Goal: Transaction & Acquisition: Subscribe to service/newsletter

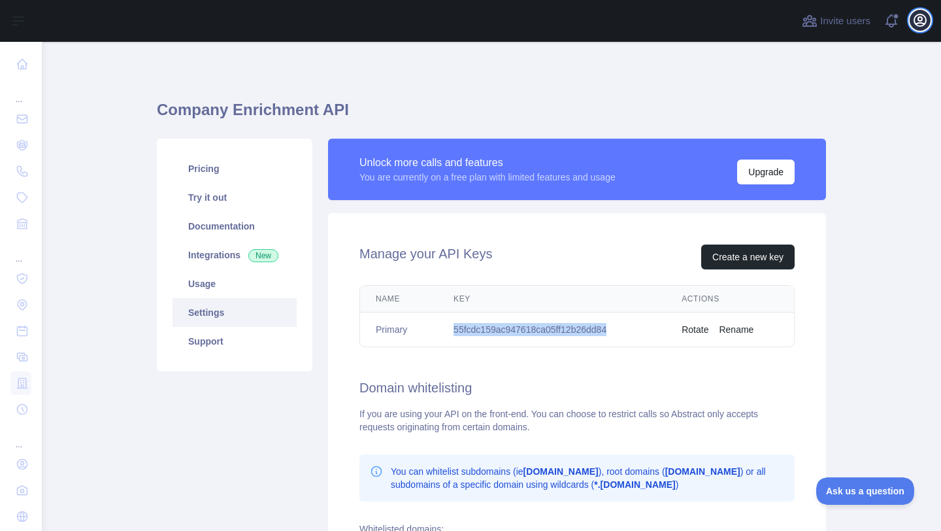
click at [913, 27] on icon "button" at bounding box center [921, 20] width 16 height 16
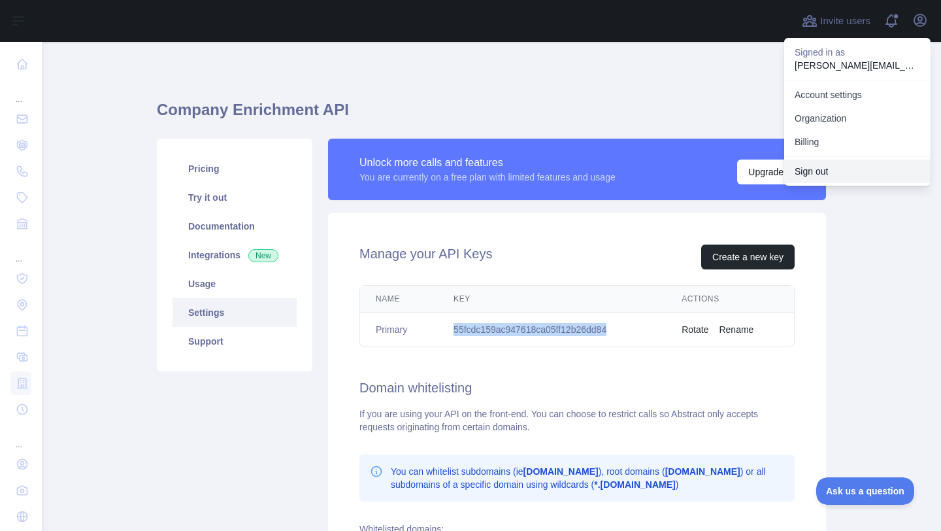
click at [826, 165] on button "Sign out" at bounding box center [857, 172] width 146 height 24
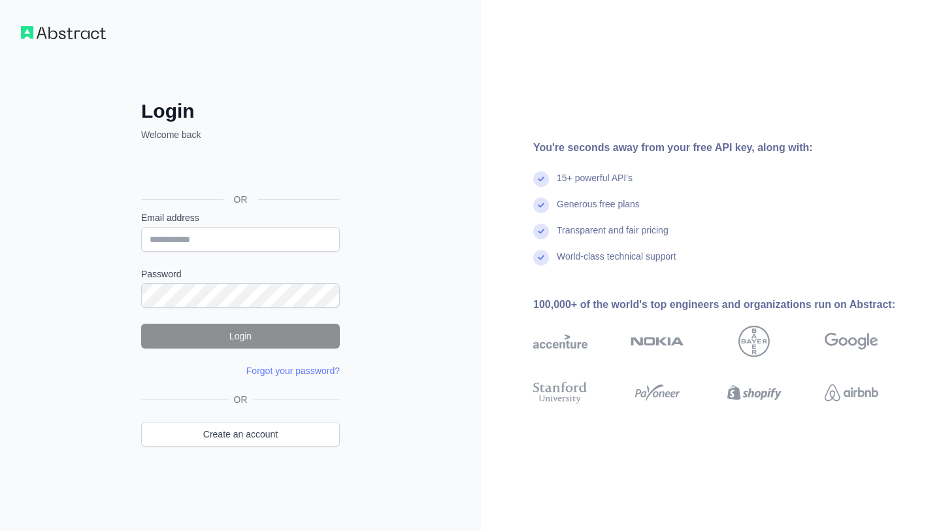
click at [226, 243] on input "Email address" at bounding box center [240, 239] width 199 height 25
type input "**********"
click at [218, 310] on form "**********" at bounding box center [240, 294] width 199 height 166
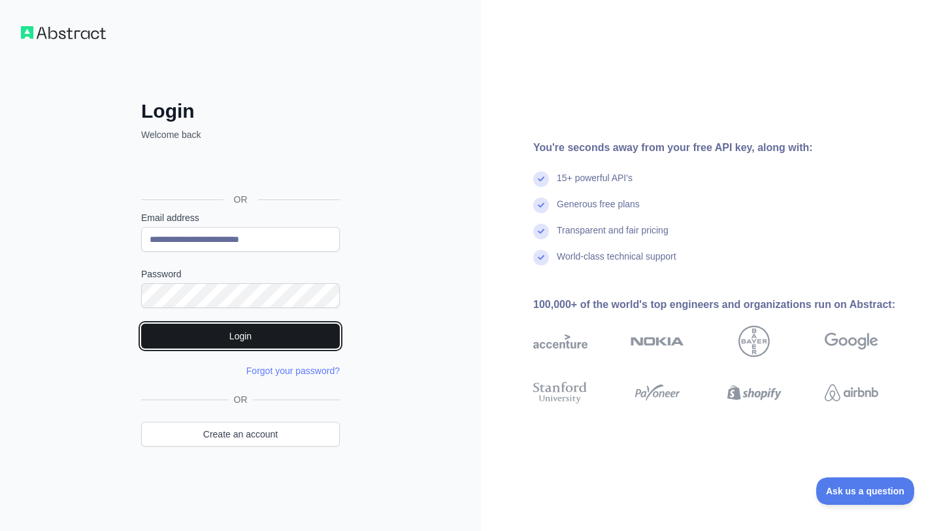
click at [290, 325] on button "Login" at bounding box center [240, 336] width 199 height 25
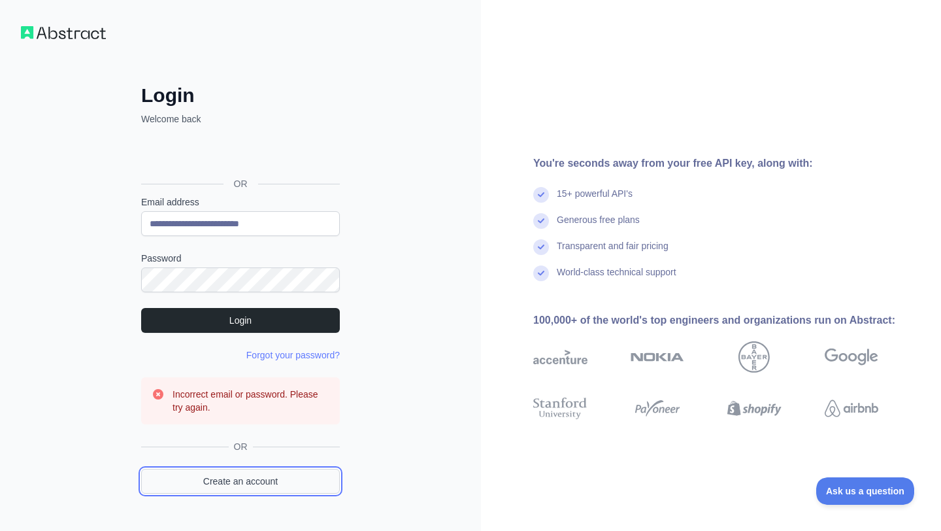
click at [256, 477] on link "Create an account" at bounding box center [240, 481] width 199 height 25
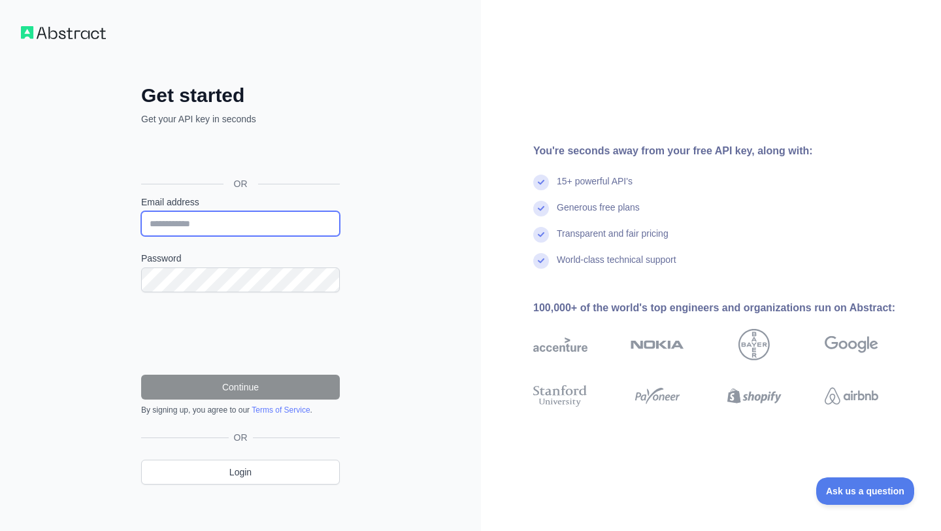
click at [215, 225] on input "Email address" at bounding box center [240, 223] width 199 height 25
type input "**********"
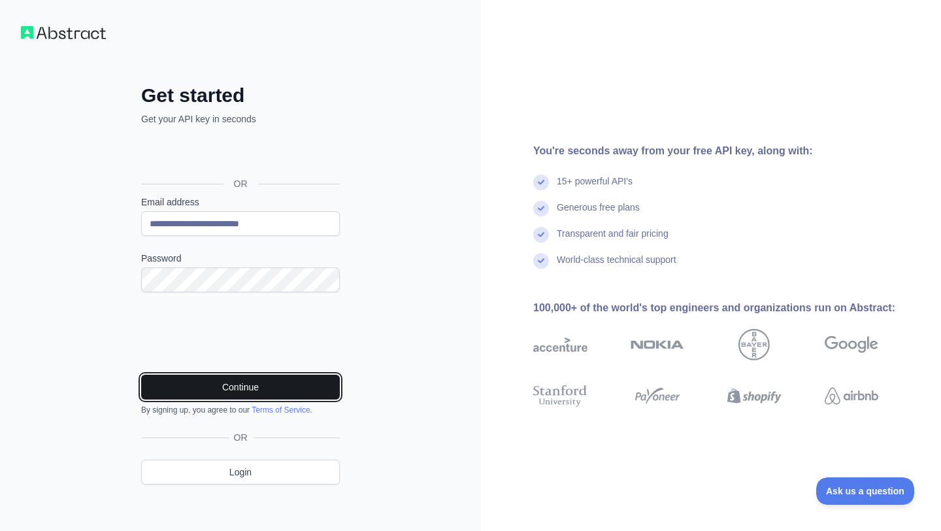
click at [188, 379] on button "Continue" at bounding box center [240, 387] width 199 height 25
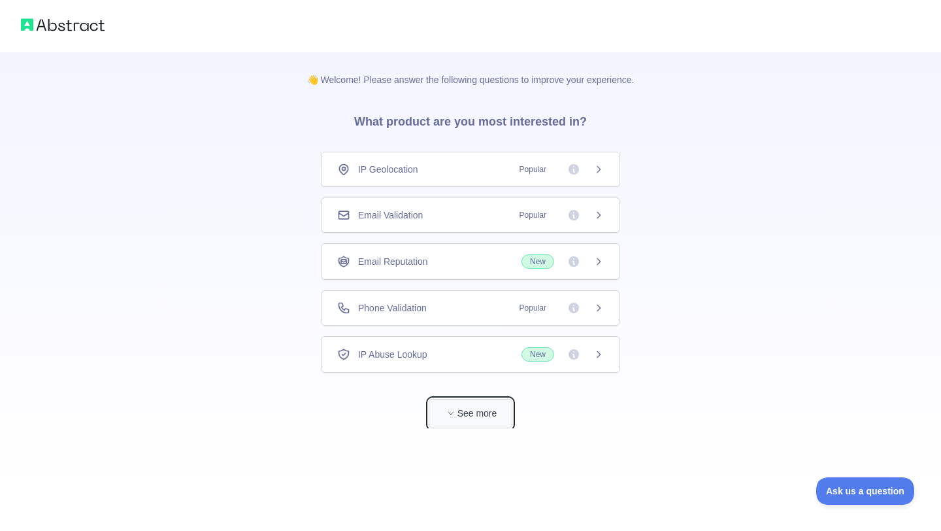
click at [487, 421] on button "See more" at bounding box center [471, 413] width 84 height 29
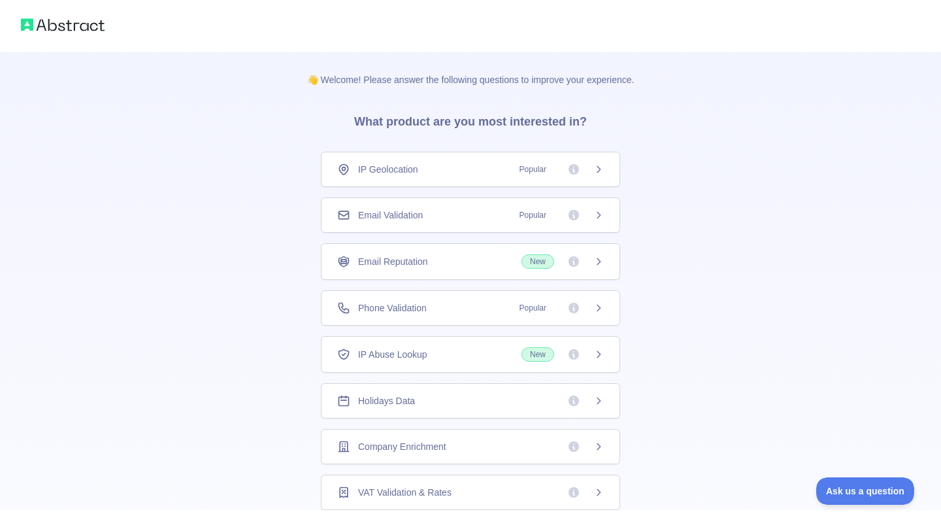
scroll to position [51, 0]
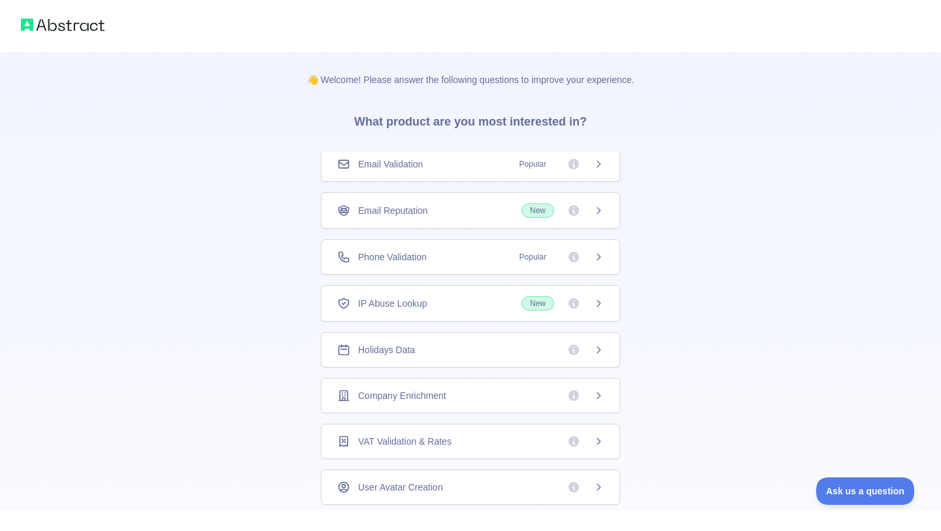
click at [463, 388] on div "Company Enrichment" at bounding box center [470, 395] width 299 height 35
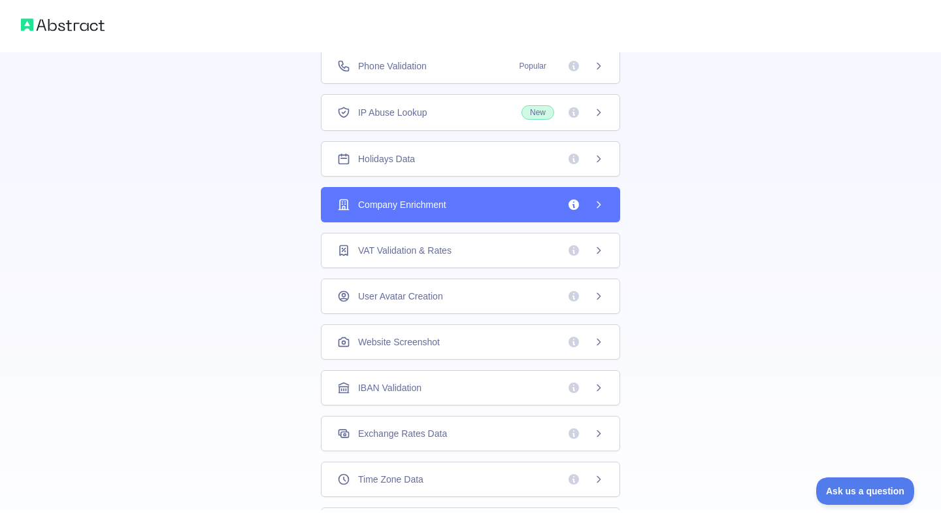
scroll to position [205, 0]
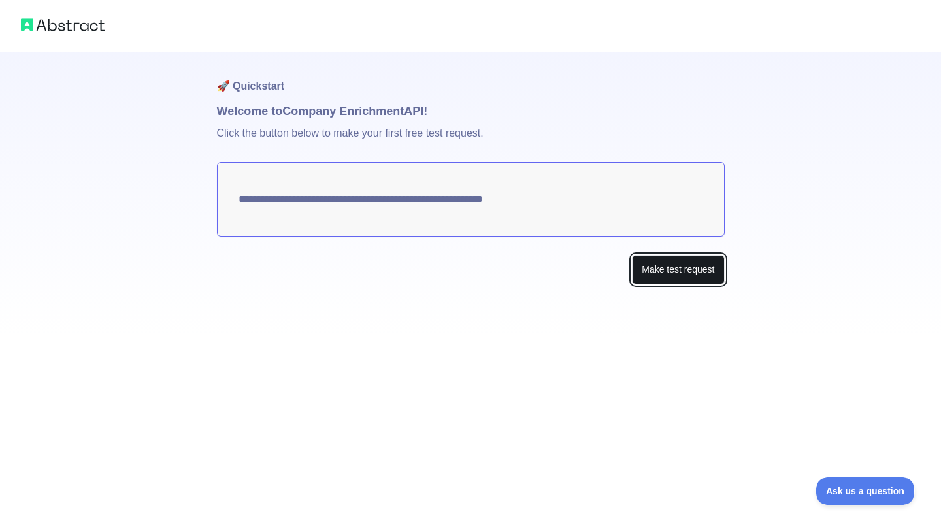
click at [666, 277] on button "Make test request" at bounding box center [678, 269] width 92 height 29
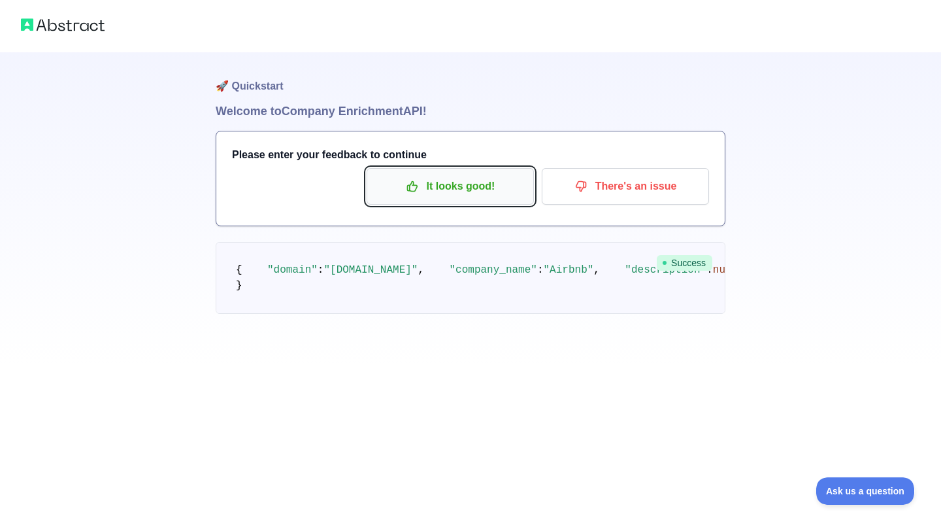
click at [467, 194] on p "It looks good!" at bounding box center [451, 186] width 148 height 22
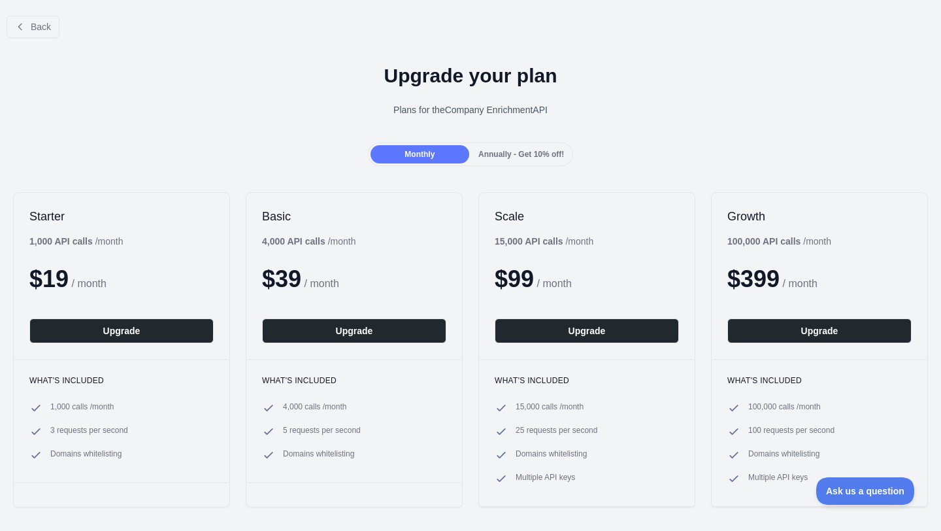
click at [499, 153] on span "Annually - Get 10% off!" at bounding box center [522, 154] width 86 height 9
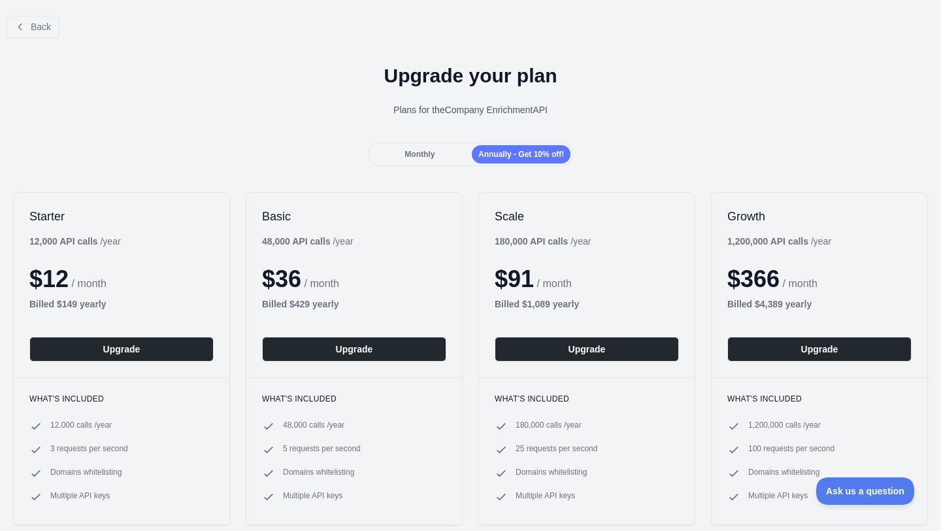
click at [450, 156] on div "Monthly" at bounding box center [420, 154] width 99 height 18
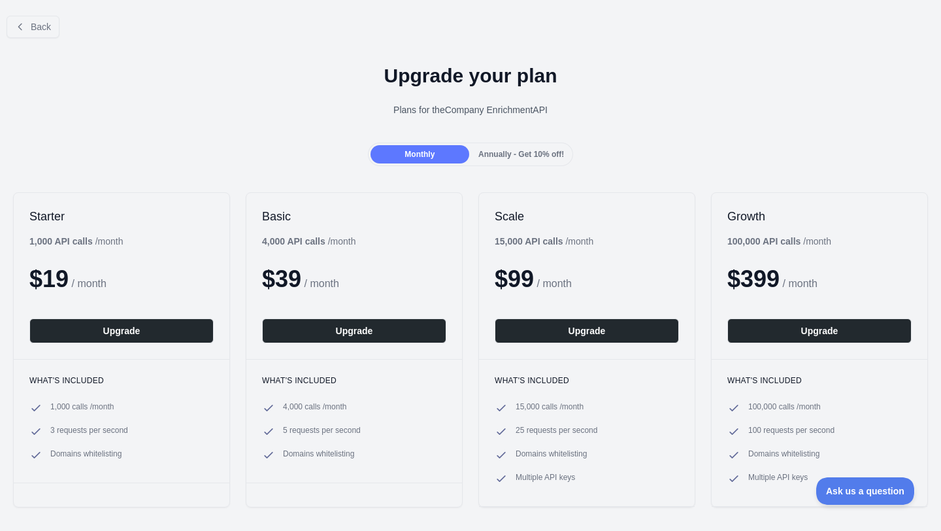
click at [512, 153] on span "Annually - Get 10% off!" at bounding box center [522, 154] width 86 height 9
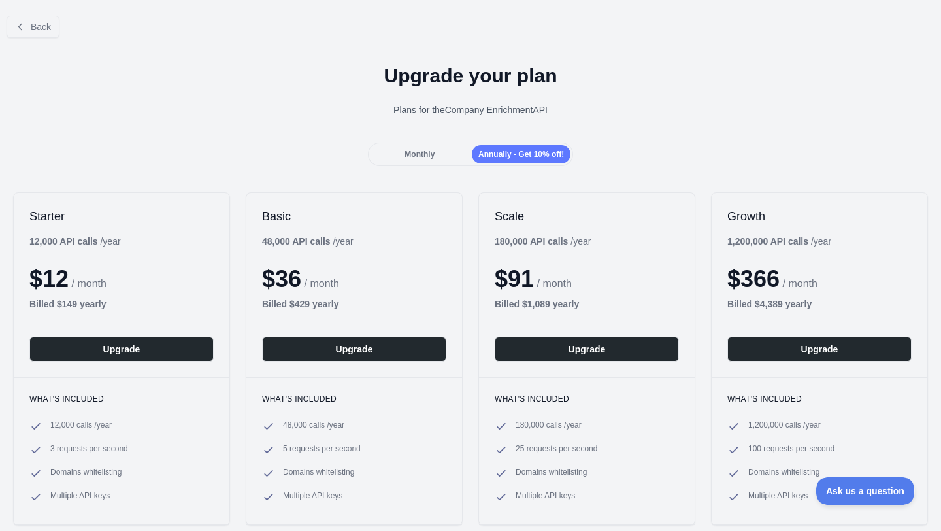
click at [451, 154] on div "Monthly" at bounding box center [420, 154] width 99 height 18
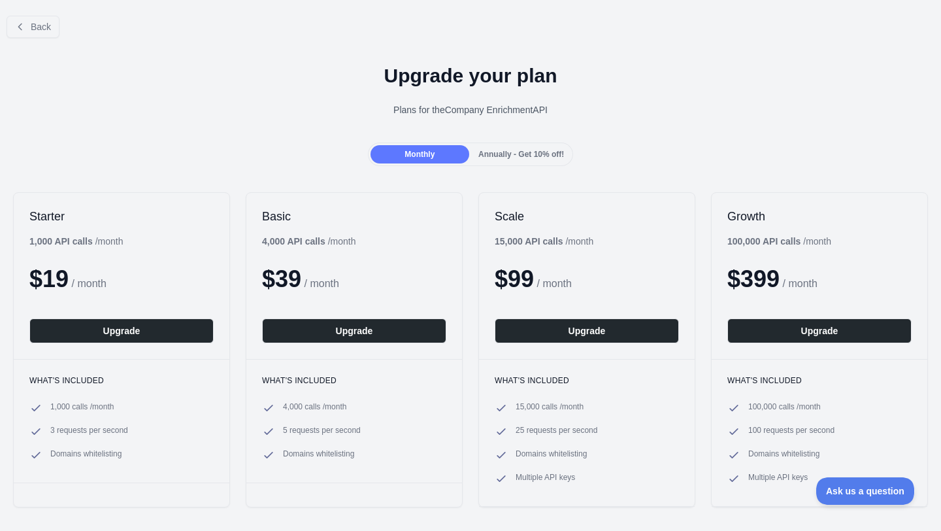
click at [497, 144] on div "Monthly Annually - Get 10% off!" at bounding box center [471, 155] width 206 height 24
click at [496, 150] on span "Annually - Get 10% off!" at bounding box center [522, 154] width 86 height 9
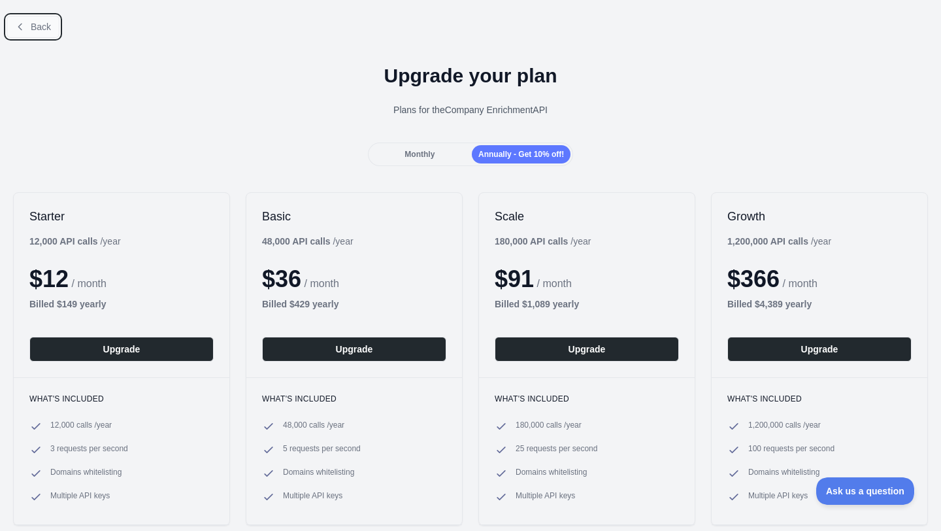
click at [29, 29] on button "Back" at bounding box center [33, 27] width 53 height 22
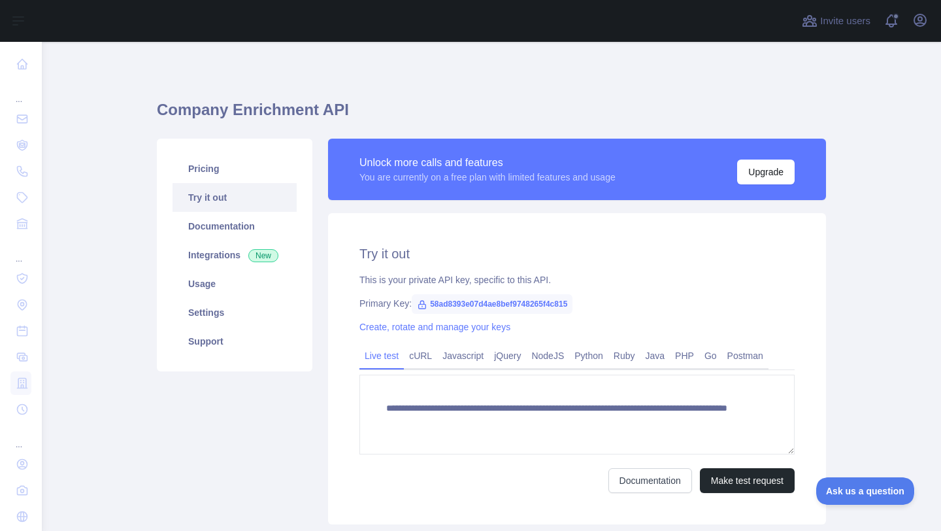
scroll to position [60, 0]
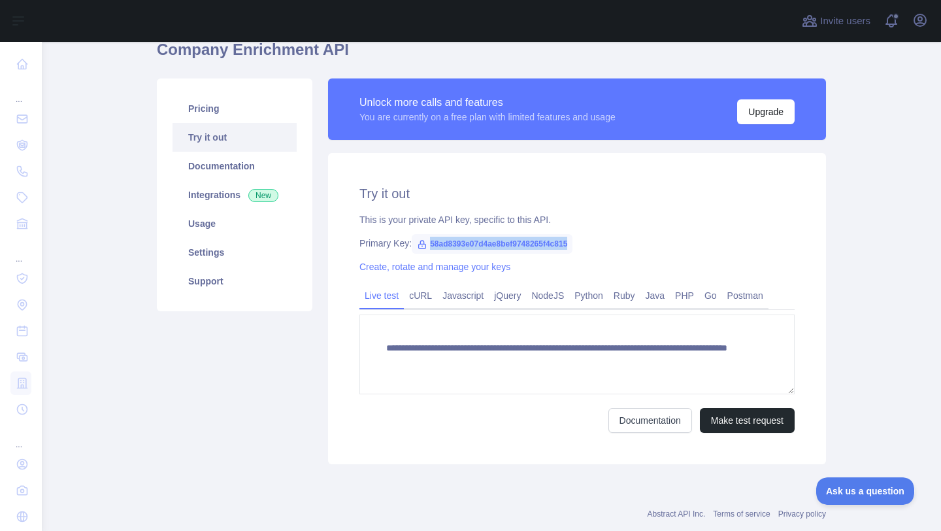
drag, startPoint x: 430, startPoint y: 243, endPoint x: 613, endPoint y: 244, distance: 182.4
click at [613, 244] on div "Primary Key: 58ad8393e07d4ae8bef9748265f4c815" at bounding box center [577, 243] width 435 height 13
copy span "58ad8393e07d4ae8bef9748265f4c815"
